Goal: Find contact information: Find contact information

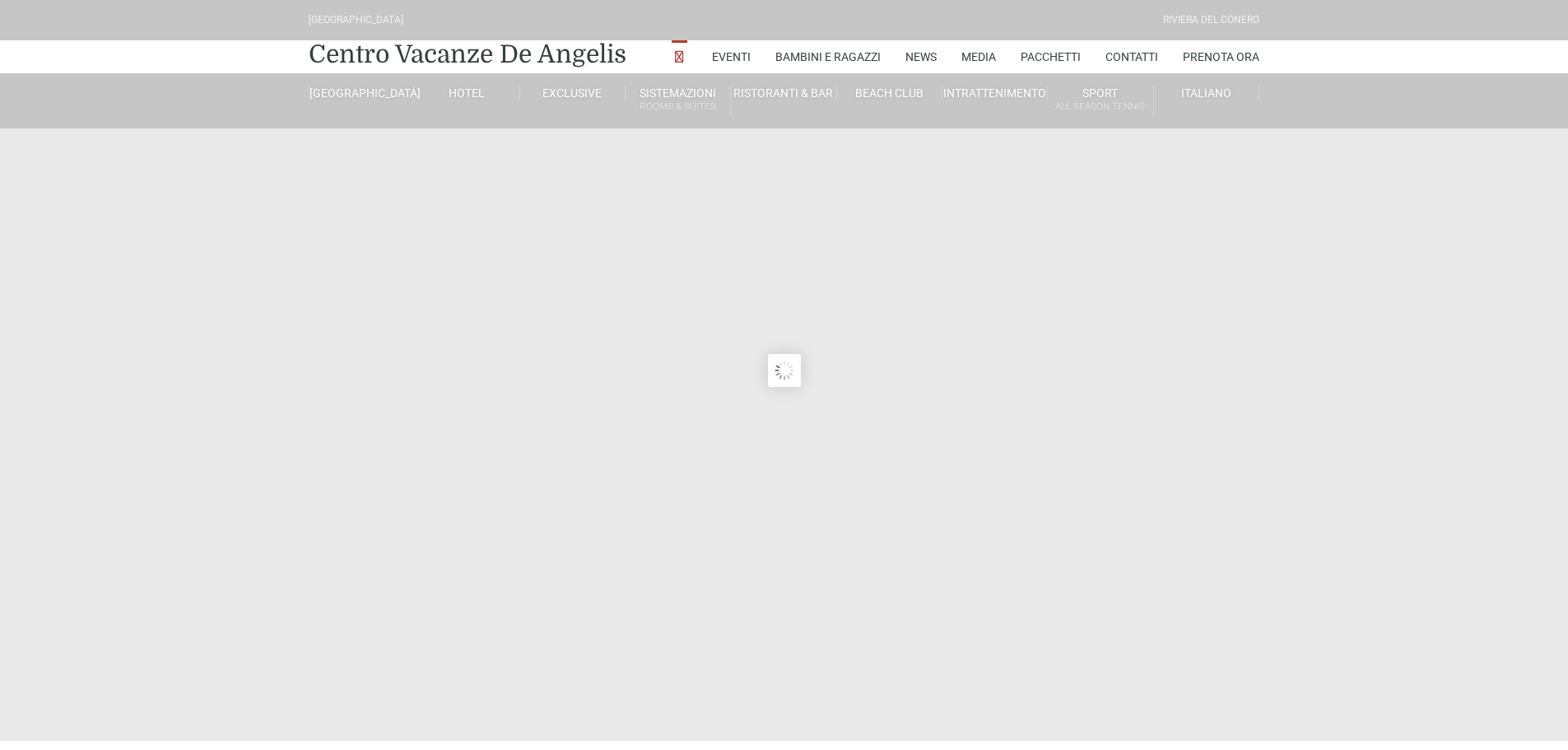
type input "[DATE]"
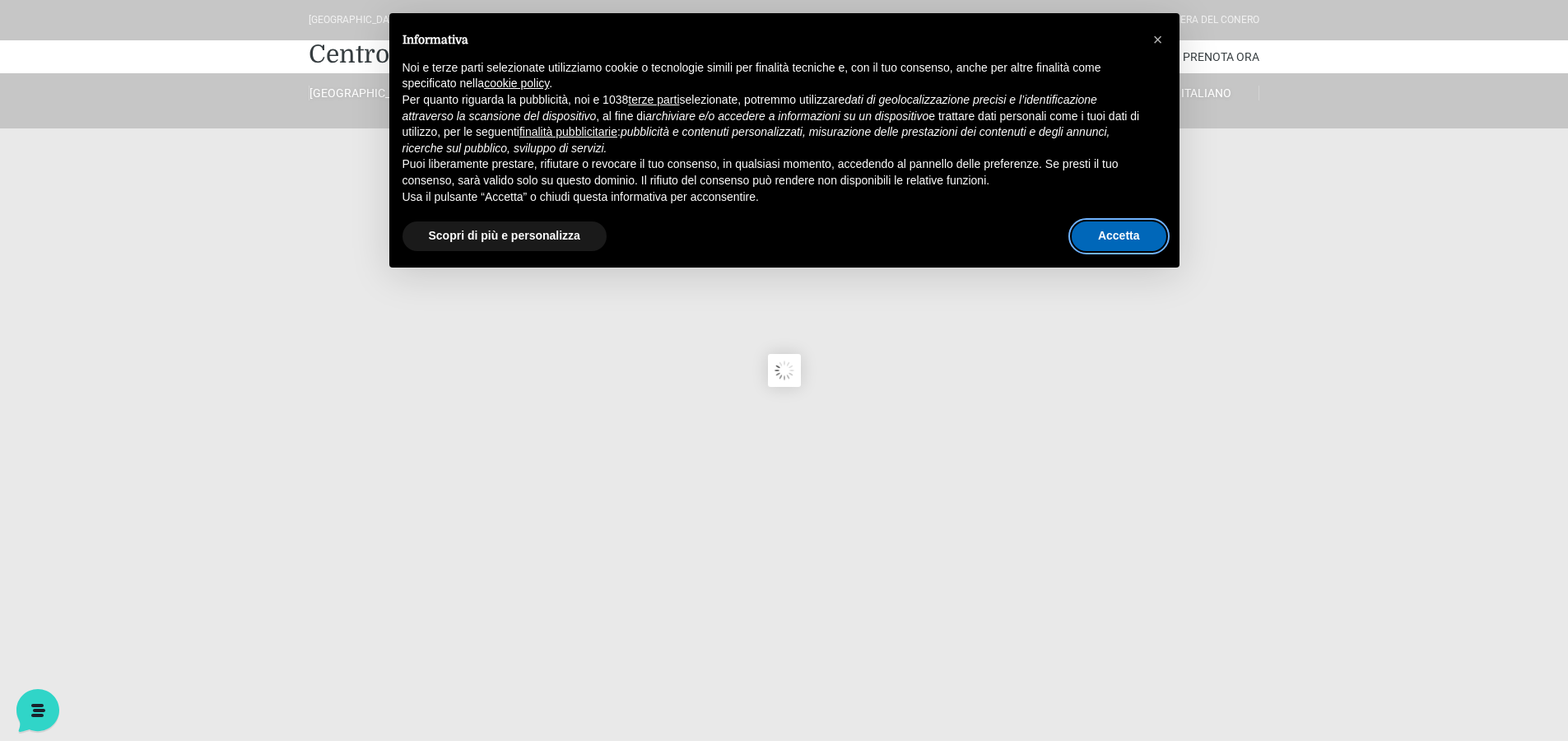
click at [1114, 240] on button "Accetta" at bounding box center [1119, 236] width 94 height 29
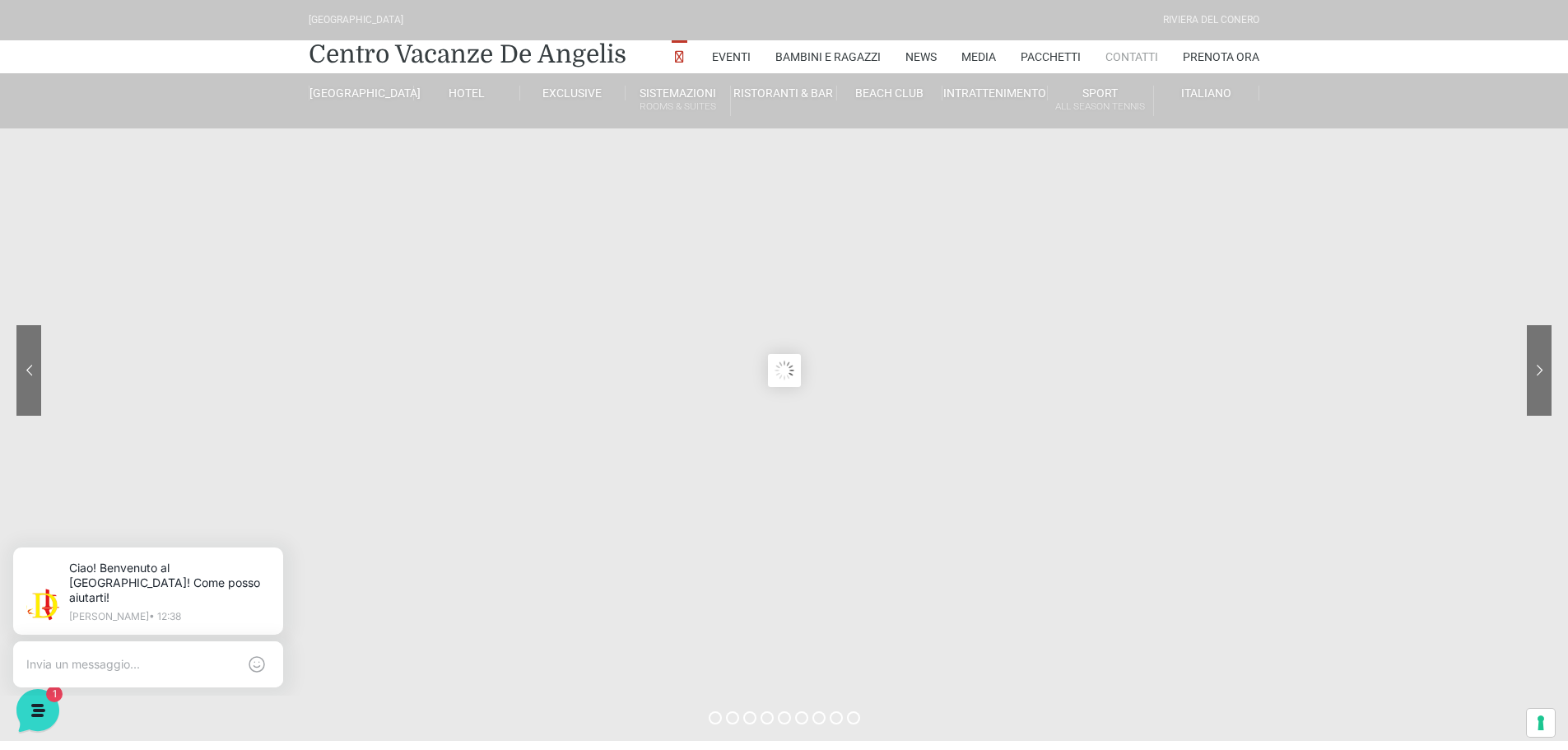
click at [1138, 53] on link "Contatti" at bounding box center [1131, 56] width 53 height 33
